Goal: Information Seeking & Learning: Learn about a topic

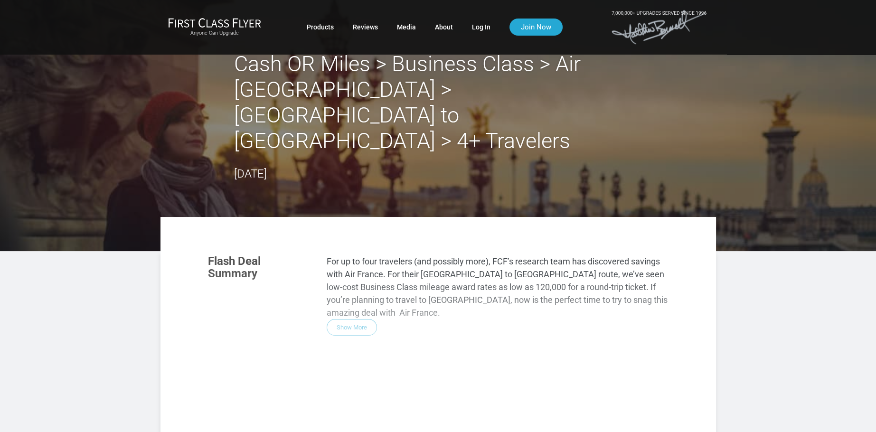
click at [361, 265] on div "Flash Deal Summary For up to four travelers (and possibly more), FCF’s research…" at bounding box center [437, 374] width 479 height 259
click at [355, 266] on div "Flash Deal Summary For up to four travelers (and possibly more), FCF’s research…" at bounding box center [437, 374] width 479 height 259
click at [351, 262] on div "Flash Deal Summary For up to four travelers (and possibly more), FCF’s research…" at bounding box center [437, 374] width 479 height 259
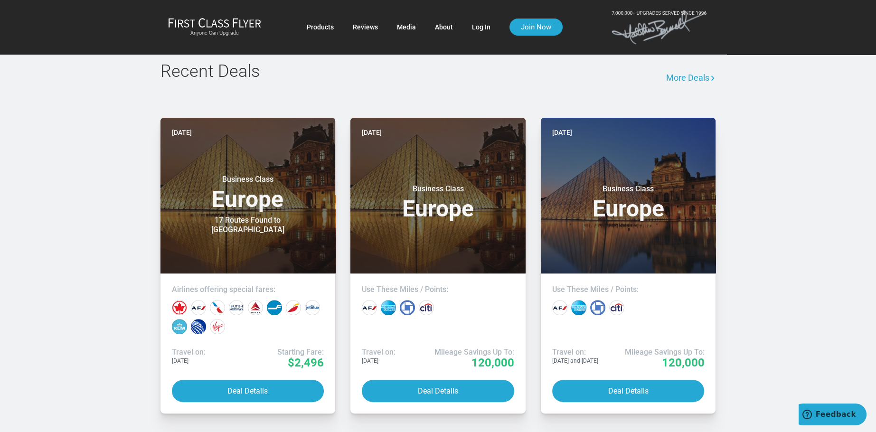
scroll to position [744, 0]
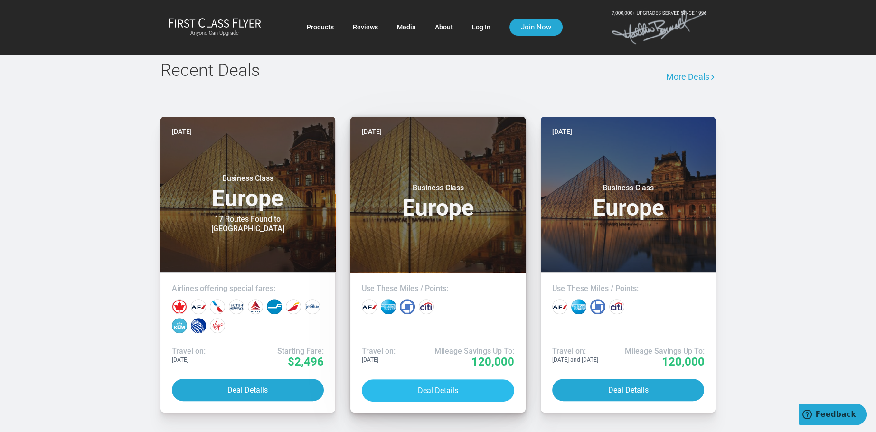
click at [451, 379] on button "Deal Details" at bounding box center [438, 390] width 152 height 22
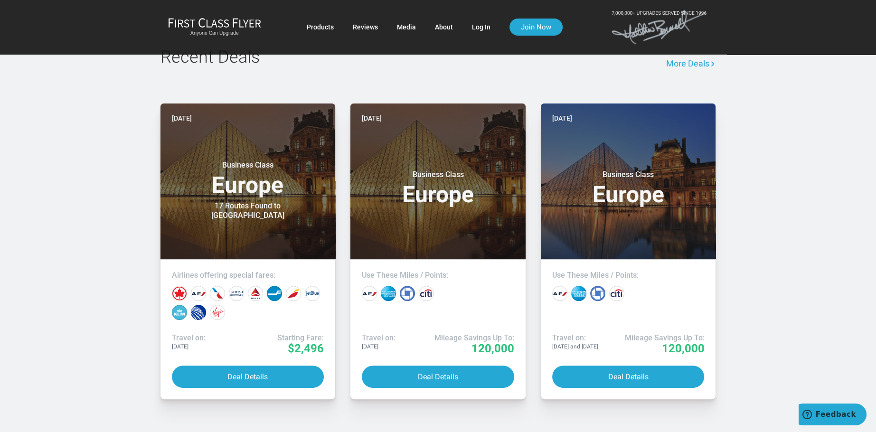
scroll to position [755, 0]
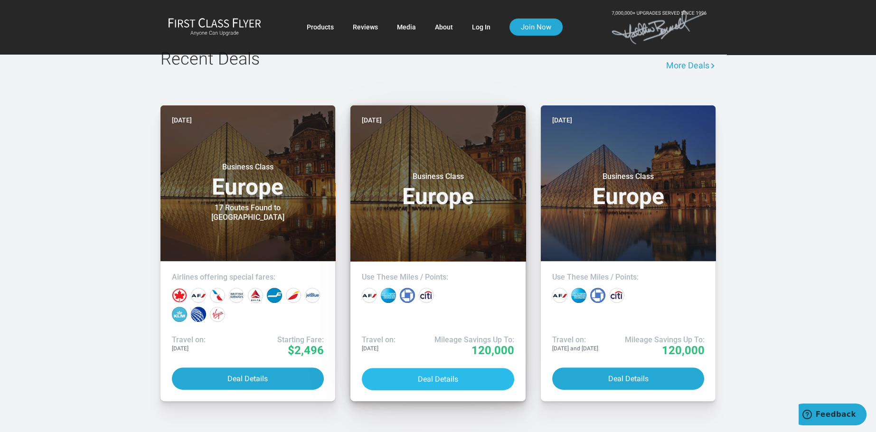
click at [435, 368] on button "Deal Details" at bounding box center [438, 379] width 152 height 22
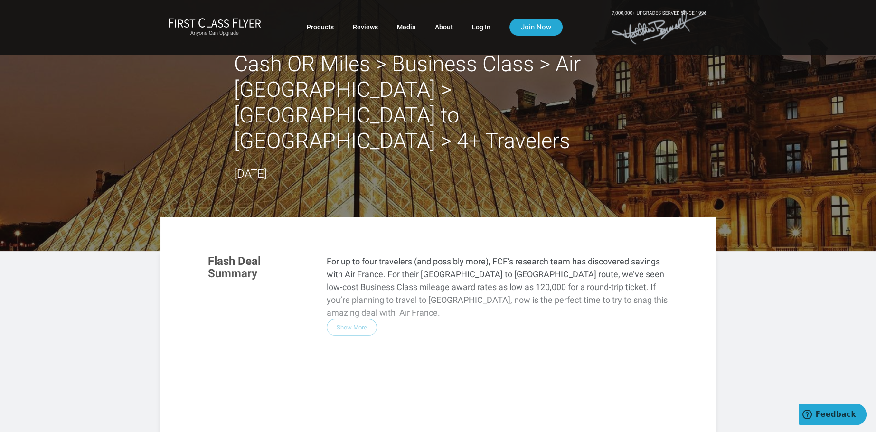
click at [356, 263] on div "Flash Deal Summary For up to four travelers (and possibly more), FCF’s research…" at bounding box center [437, 374] width 479 height 259
